Goal: Use online tool/utility: Utilize a website feature to perform a specific function

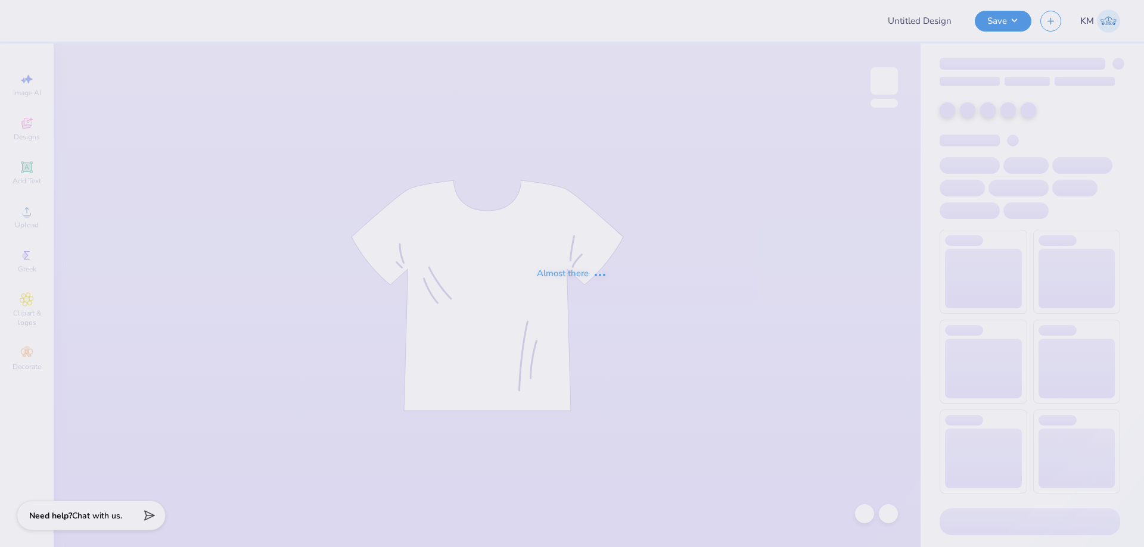
type input "B4B"
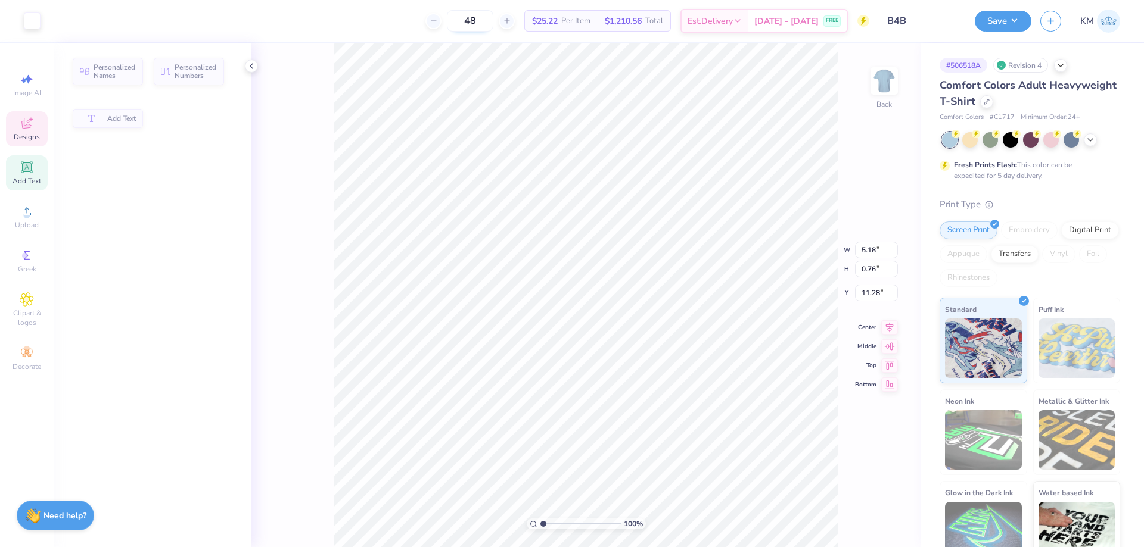
type input "5.18"
type input "0.76"
type input "11.28"
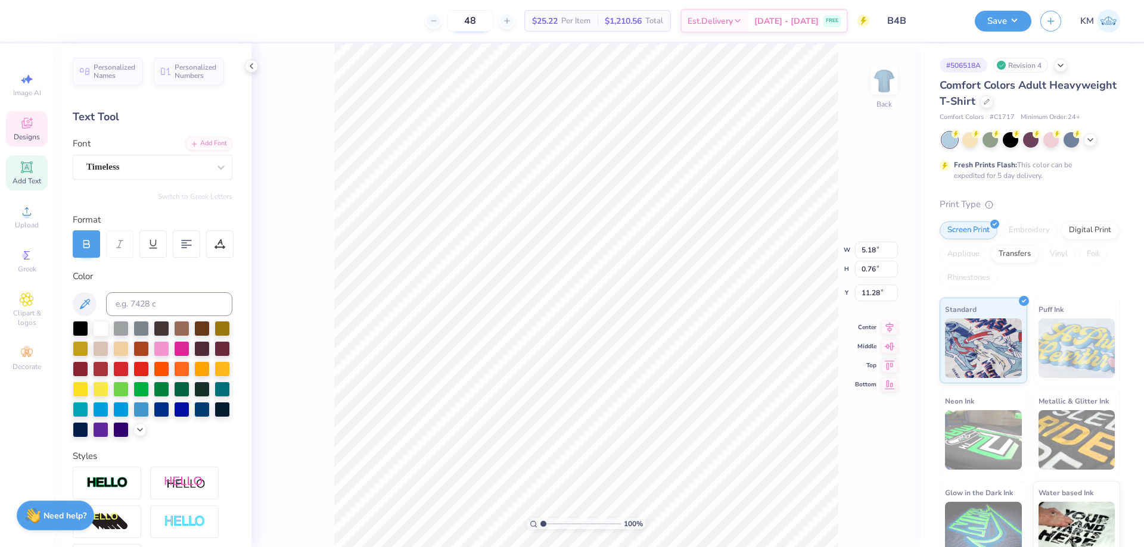
type input "12.00"
type input "7.82"
type input "3.00"
type input "5.18"
type input "0.76"
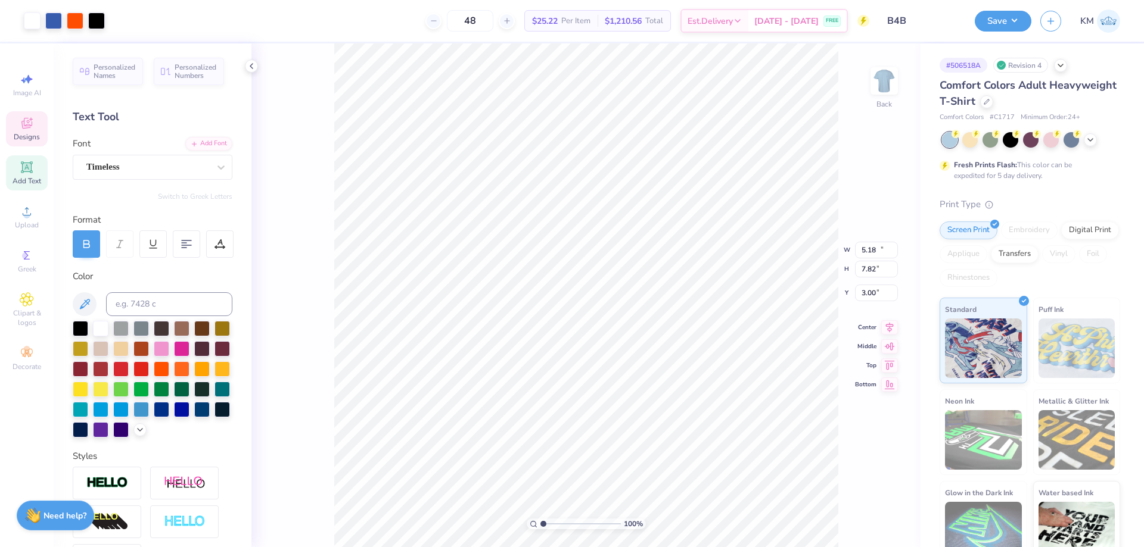
type input "11.28"
type input "12.00"
type input "9.04"
type input "3.00"
